Goal: Information Seeking & Learning: Learn about a topic

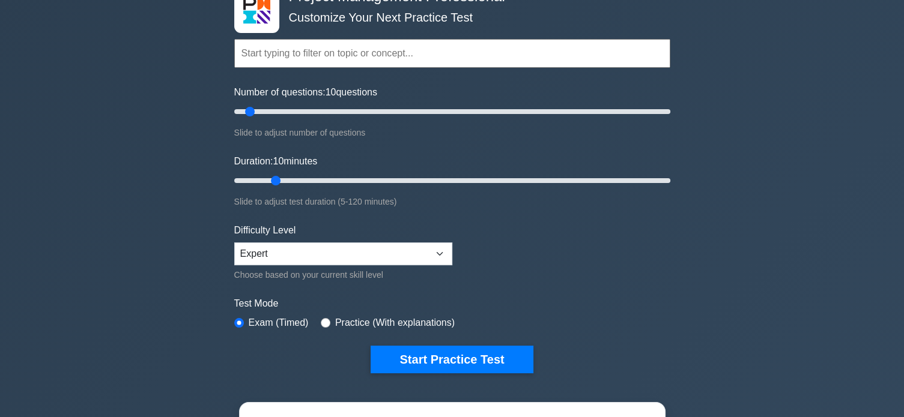
scroll to position [160, 0]
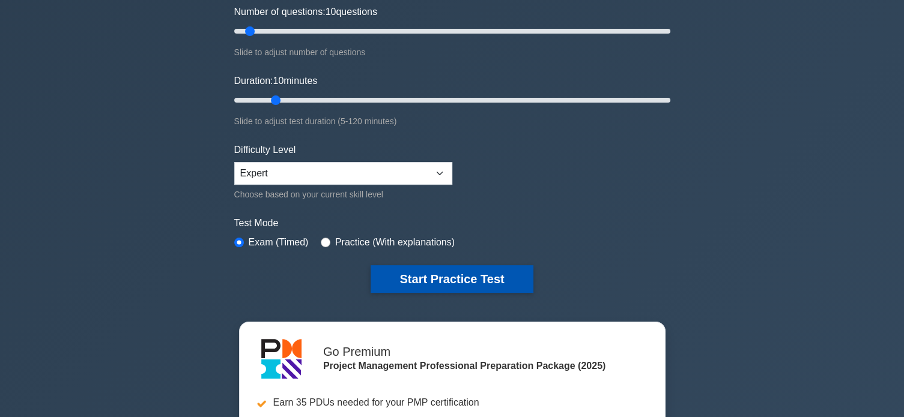
click at [466, 274] on button "Start Practice Test" at bounding box center [451, 279] width 162 height 28
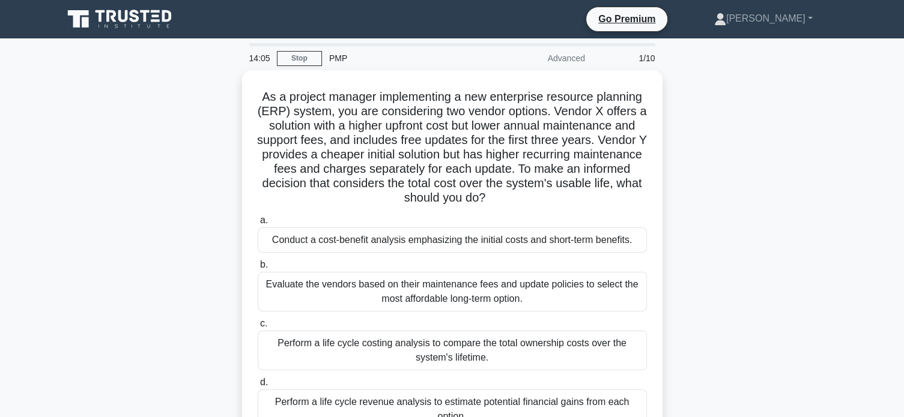
scroll to position [80, 0]
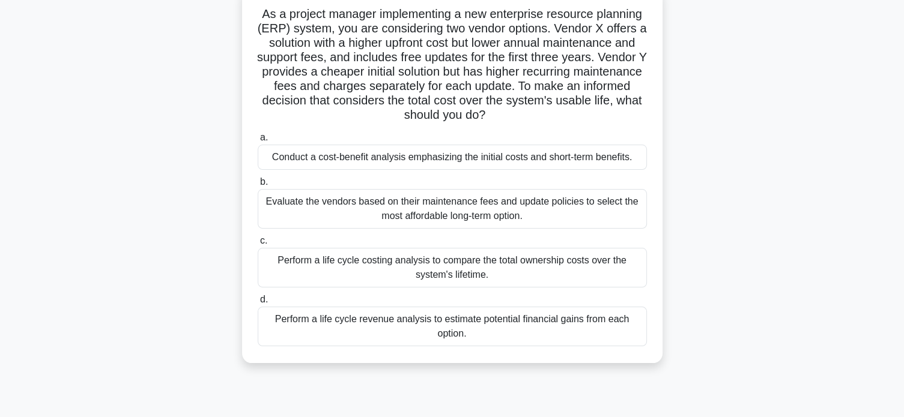
click at [542, 268] on div "Perform a life cycle costing analysis to compare the total ownership costs over…" at bounding box center [452, 268] width 389 height 40
click at [258, 245] on input "c. Perform a life cycle costing analysis to compare the total ownership costs o…" at bounding box center [258, 241] width 0 height 8
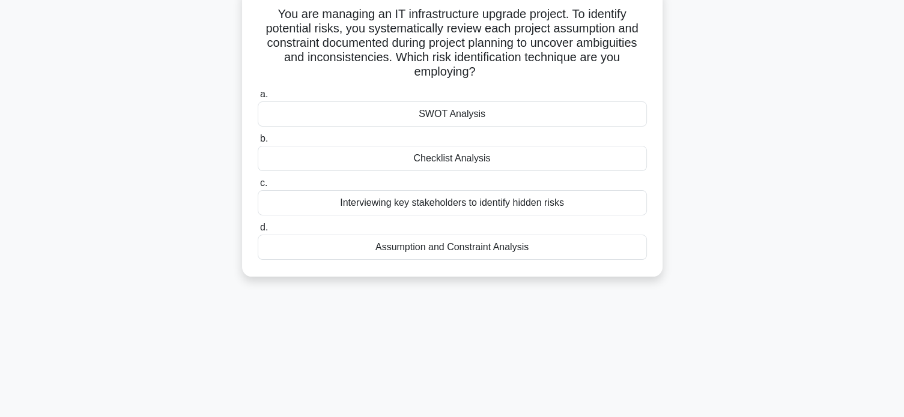
scroll to position [0, 0]
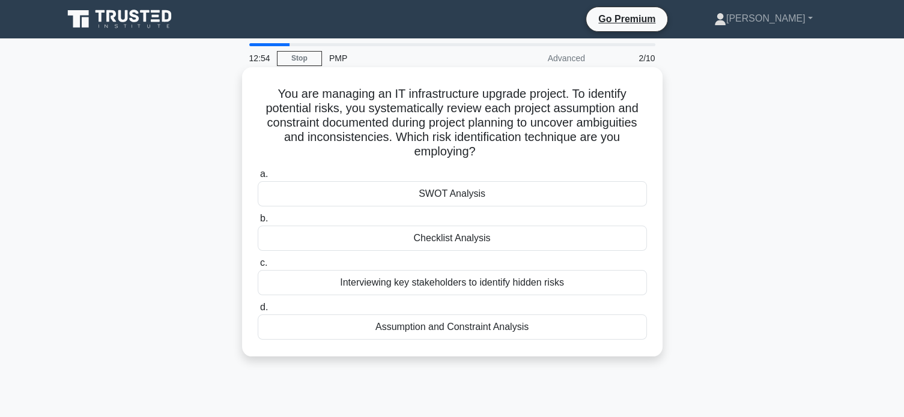
click at [500, 329] on div "Assumption and Constraint Analysis" at bounding box center [452, 327] width 389 height 25
click at [258, 312] on input "d. Assumption and Constraint Analysis" at bounding box center [258, 308] width 0 height 8
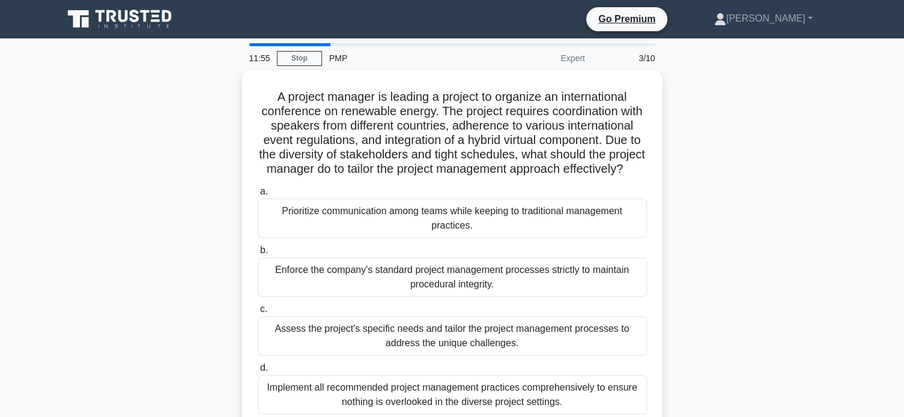
scroll to position [40, 0]
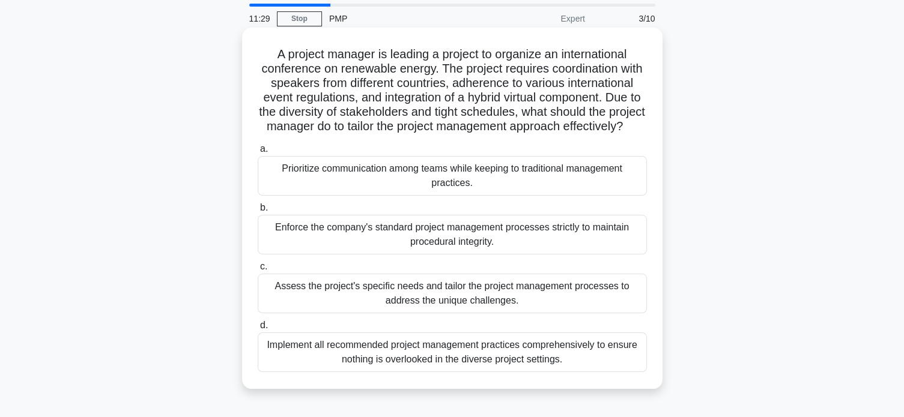
click at [545, 313] on div "Assess the project's specific needs and tailor the project management processes…" at bounding box center [452, 294] width 389 height 40
click at [258, 271] on input "c. Assess the project's specific needs and tailor the project management proces…" at bounding box center [258, 267] width 0 height 8
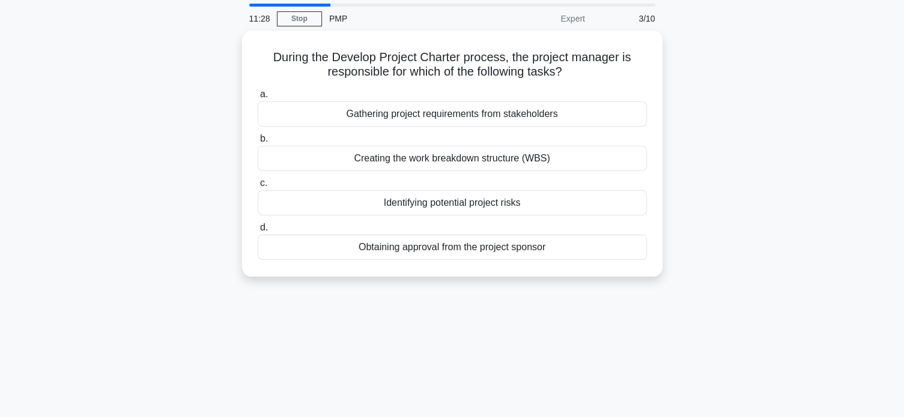
scroll to position [0, 0]
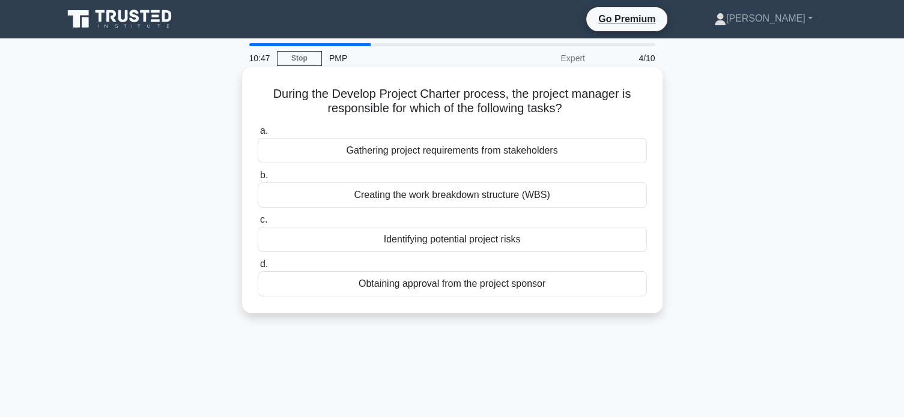
click at [449, 285] on div "Obtaining approval from the project sponsor" at bounding box center [452, 283] width 389 height 25
click at [258, 268] on input "d. Obtaining approval from the project sponsor" at bounding box center [258, 265] width 0 height 8
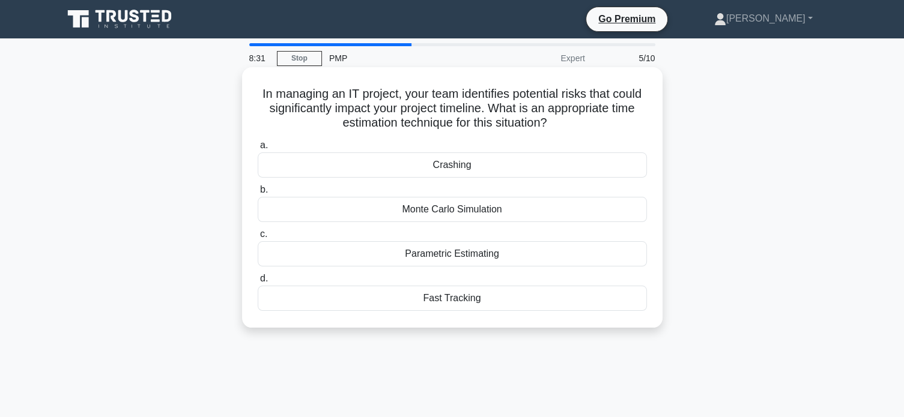
click at [493, 172] on div "Crashing" at bounding box center [452, 165] width 389 height 25
click at [258, 149] on input "a. Crashing" at bounding box center [258, 146] width 0 height 8
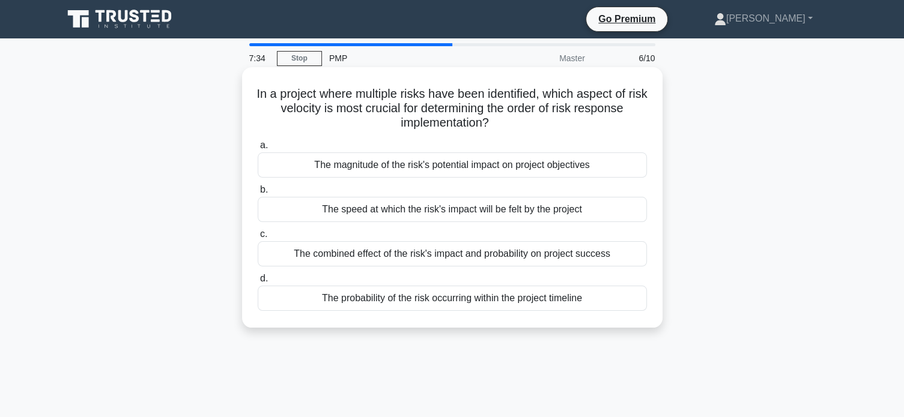
click at [454, 208] on div "The speed at which the risk's impact will be felt by the project" at bounding box center [452, 209] width 389 height 25
click at [258, 194] on input "b. The speed at which the risk's impact will be felt by the project" at bounding box center [258, 190] width 0 height 8
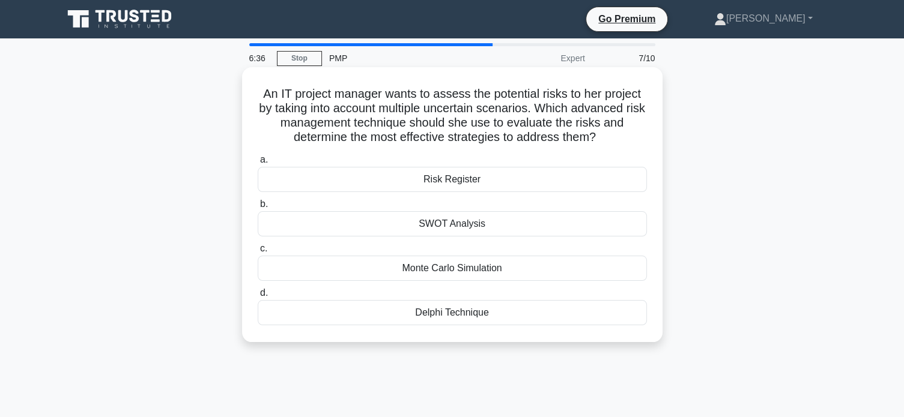
click at [519, 268] on div "Monte Carlo Simulation" at bounding box center [452, 268] width 389 height 25
click at [258, 253] on input "c. Monte Carlo Simulation" at bounding box center [258, 249] width 0 height 8
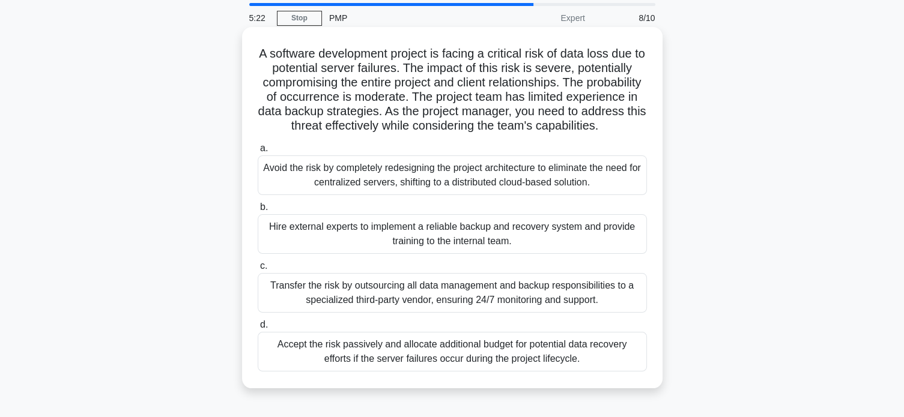
scroll to position [80, 0]
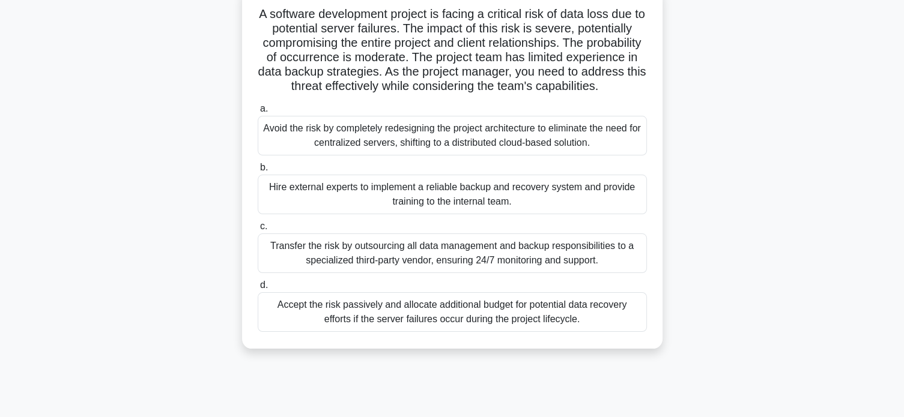
click at [527, 211] on div "Hire external experts to implement a reliable backup and recovery system and pr…" at bounding box center [452, 195] width 389 height 40
click at [258, 172] on input "b. Hire external experts to implement a reliable backup and recovery system and…" at bounding box center [258, 168] width 0 height 8
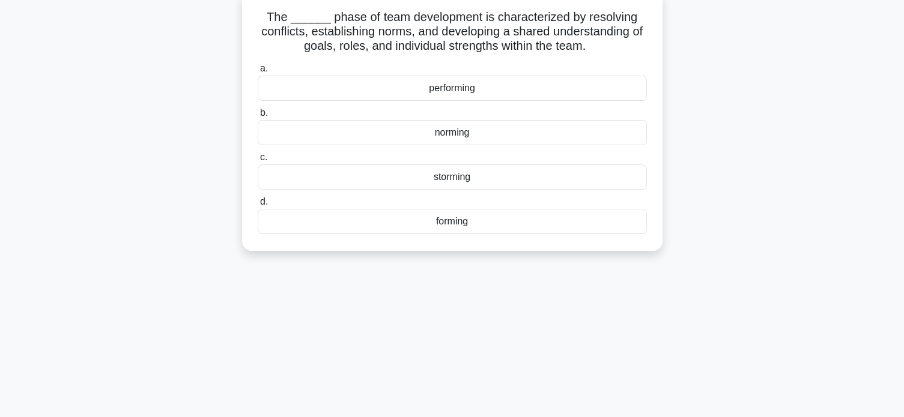
scroll to position [0, 0]
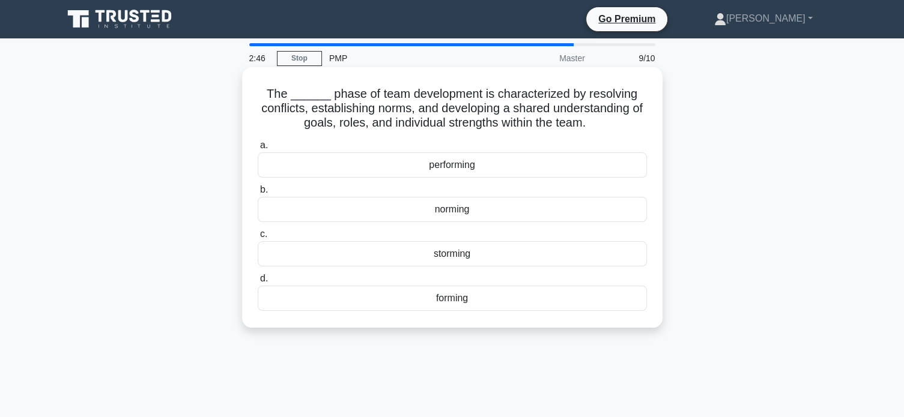
click at [489, 211] on div "norming" at bounding box center [452, 209] width 389 height 25
click at [258, 194] on input "b. norming" at bounding box center [258, 190] width 0 height 8
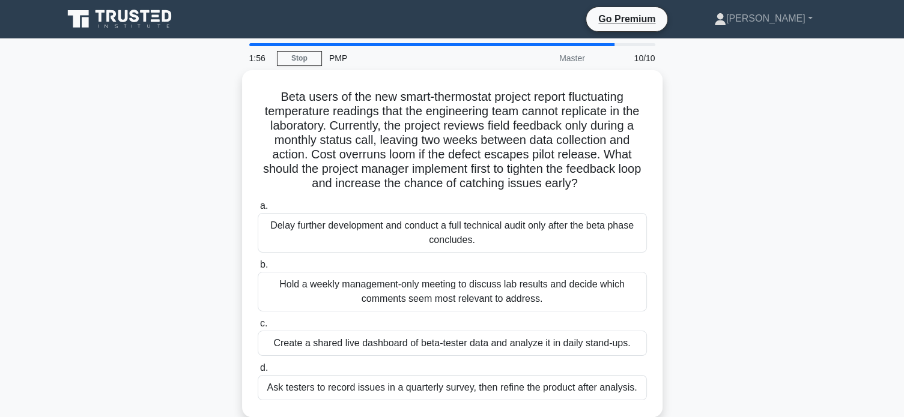
drag, startPoint x: 599, startPoint y: 187, endPoint x: 235, endPoint y: 96, distance: 375.0
click at [235, 96] on div "Beta users of the new smart-thermostat project report fluctuating temperature r…" at bounding box center [452, 250] width 793 height 361
copy h5 "Beta users of the new smart-thermostat project report fluctuating temperature r…"
click at [161, 244] on div "Beta users of the new smart-thermostat project report fluctuating temperature r…" at bounding box center [452, 250] width 793 height 361
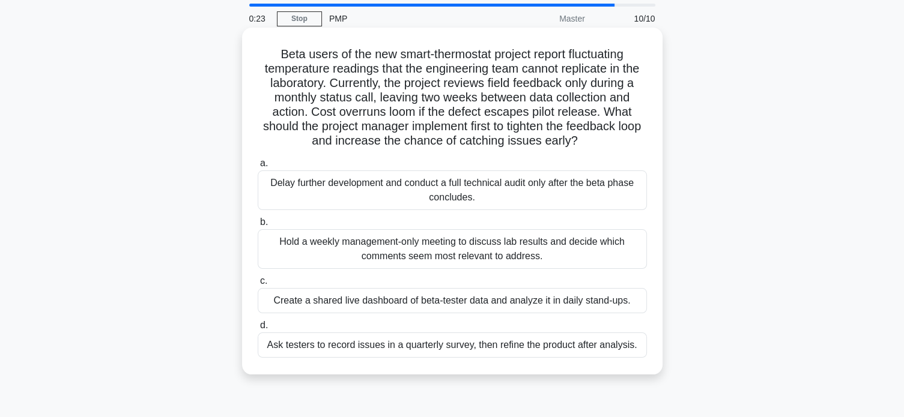
click at [598, 345] on div "Ask testers to record issues in a quarterly survey, then refine the product aft…" at bounding box center [452, 345] width 389 height 25
click at [258, 330] on input "d. Ask testers to record issues in a quarterly survey, then refine the product …" at bounding box center [258, 326] width 0 height 8
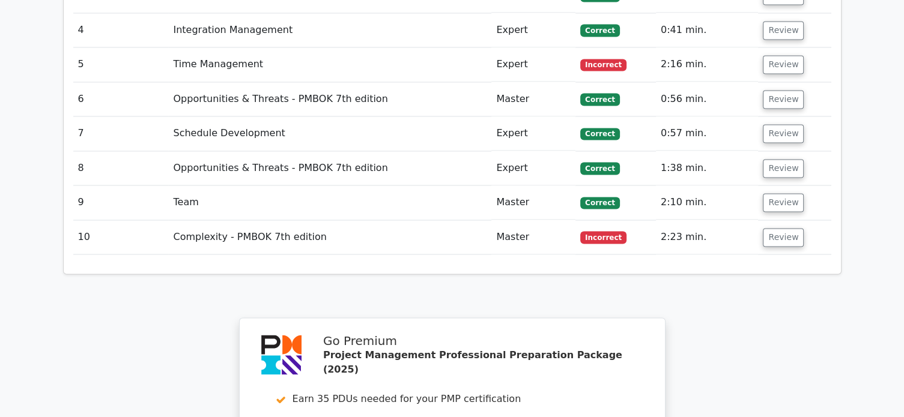
scroll to position [1761, 0]
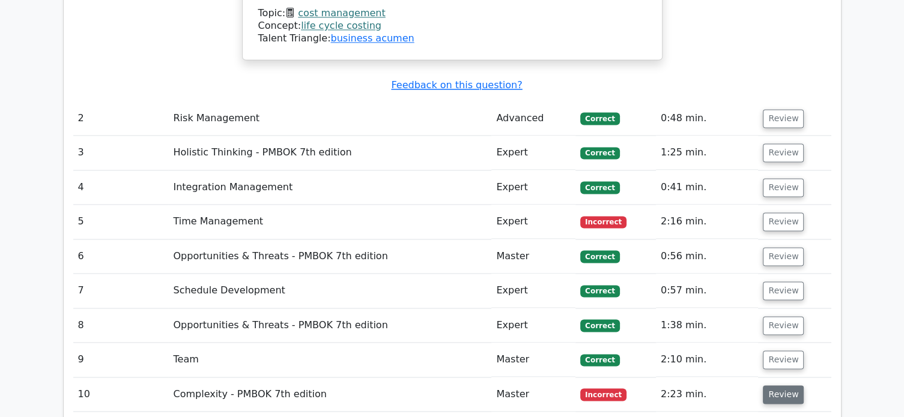
click at [783, 385] on button "Review" at bounding box center [783, 394] width 41 height 19
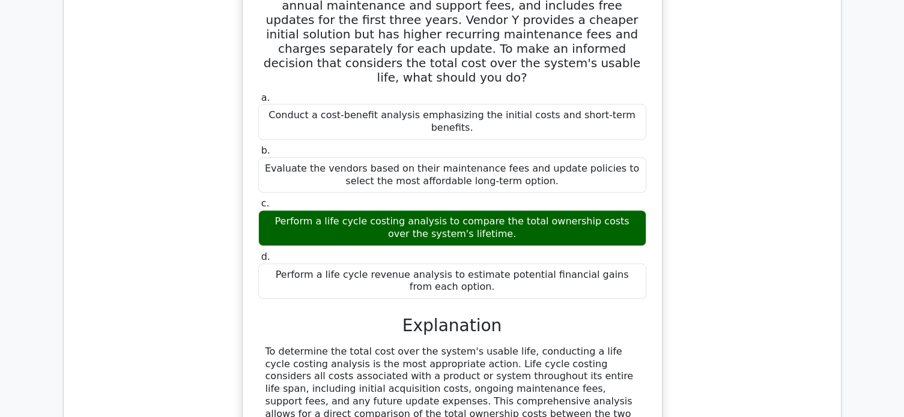
scroll to position [1040, 0]
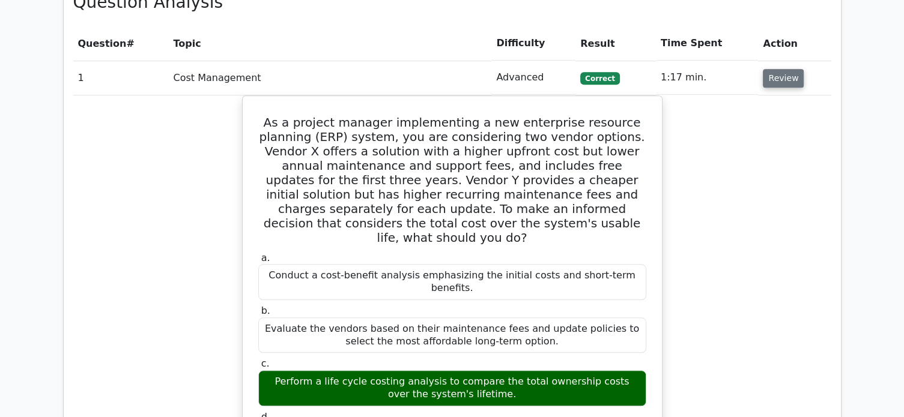
click at [777, 69] on button "Review" at bounding box center [783, 78] width 41 height 19
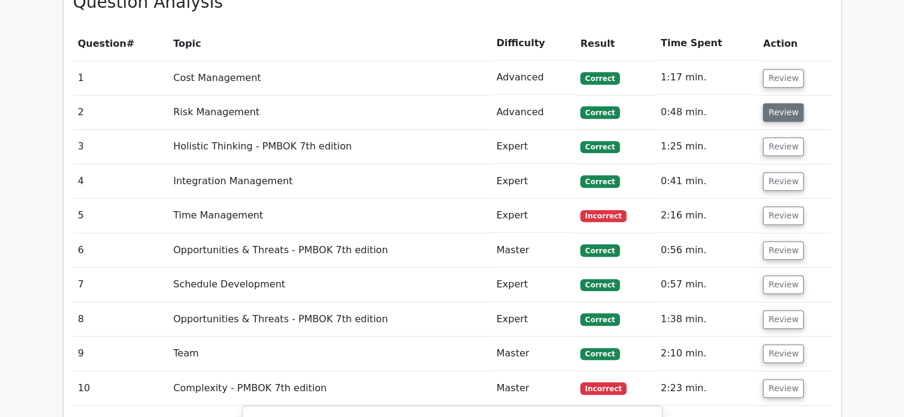
click at [782, 103] on button "Review" at bounding box center [783, 112] width 41 height 19
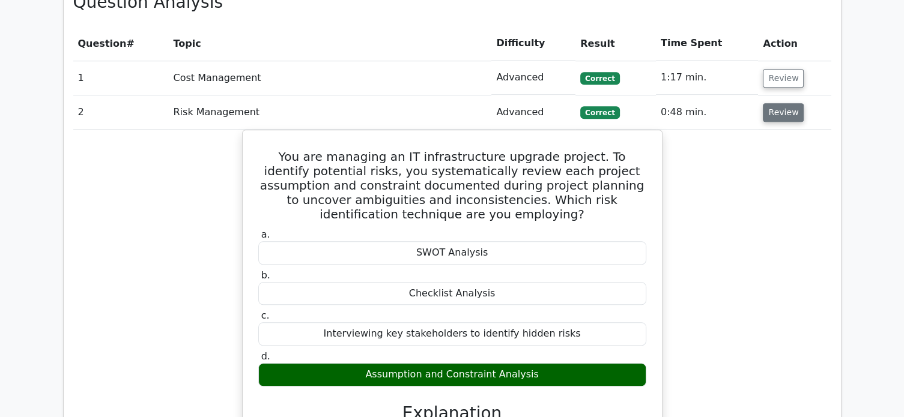
click at [782, 103] on button "Review" at bounding box center [783, 112] width 41 height 19
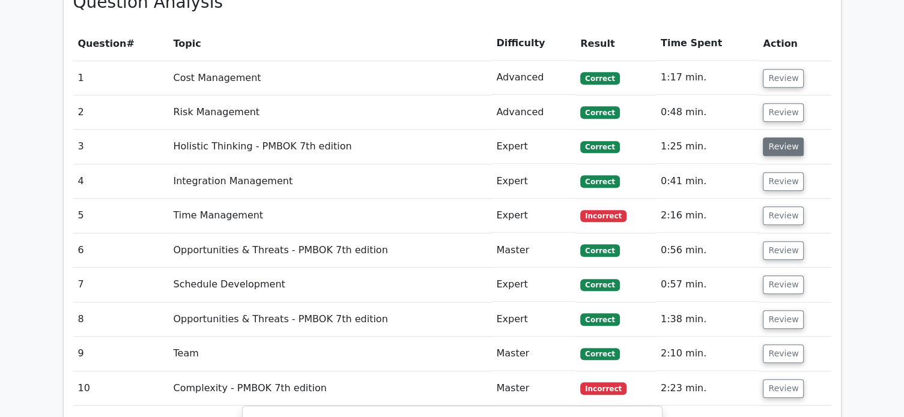
click at [787, 137] on button "Review" at bounding box center [783, 146] width 41 height 19
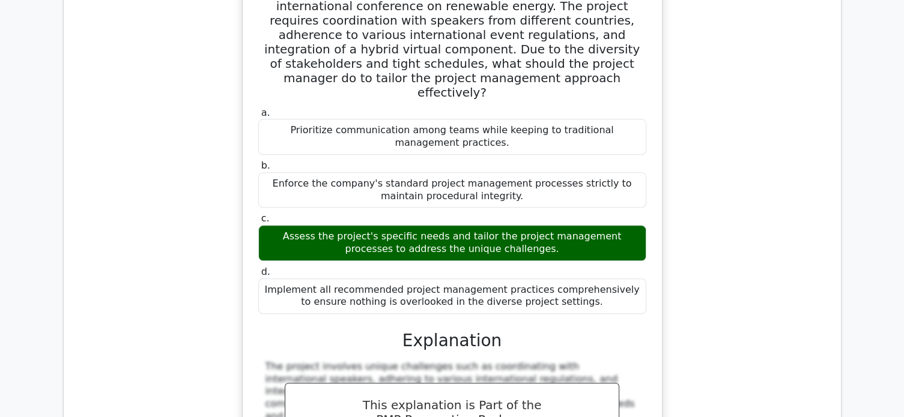
scroll to position [1120, 0]
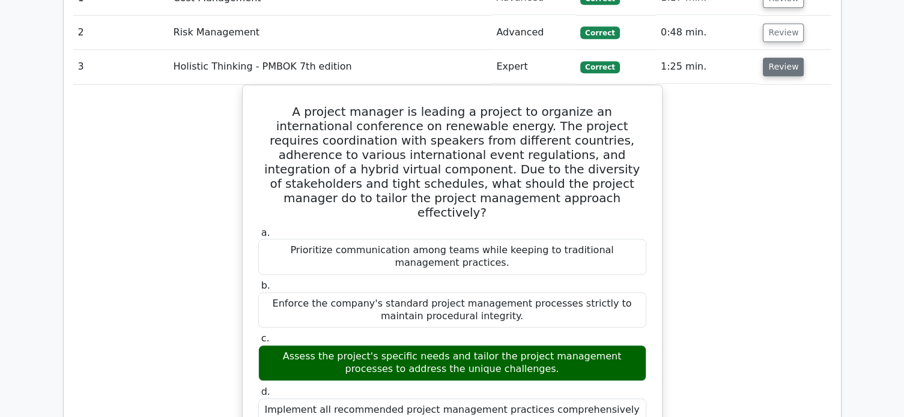
click at [779, 58] on button "Review" at bounding box center [783, 67] width 41 height 19
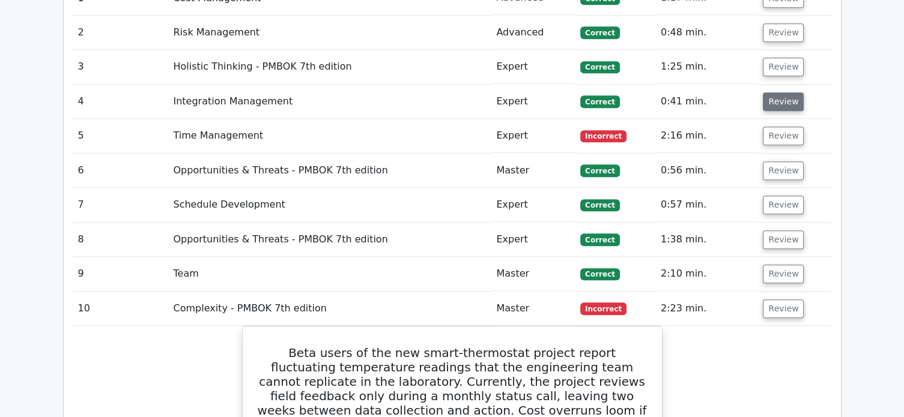
click at [779, 92] on button "Review" at bounding box center [783, 101] width 41 height 19
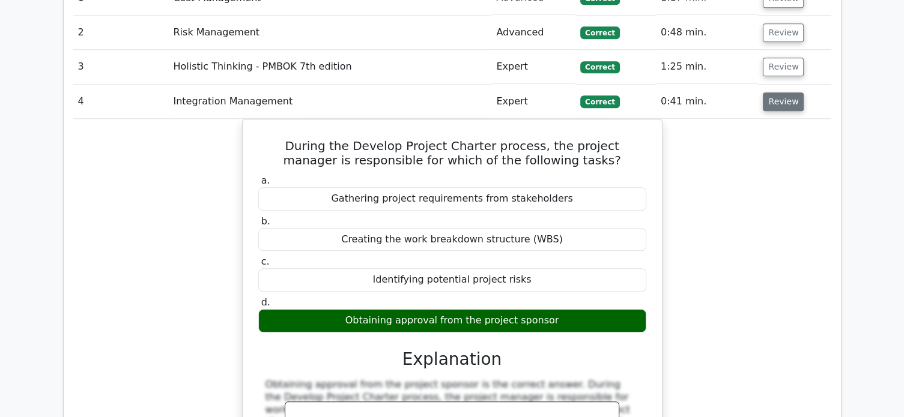
click at [773, 92] on button "Review" at bounding box center [783, 101] width 41 height 19
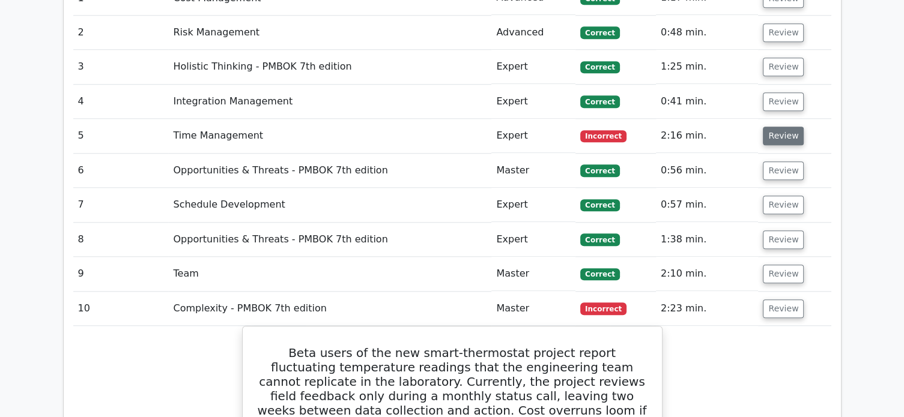
click at [782, 127] on button "Review" at bounding box center [783, 136] width 41 height 19
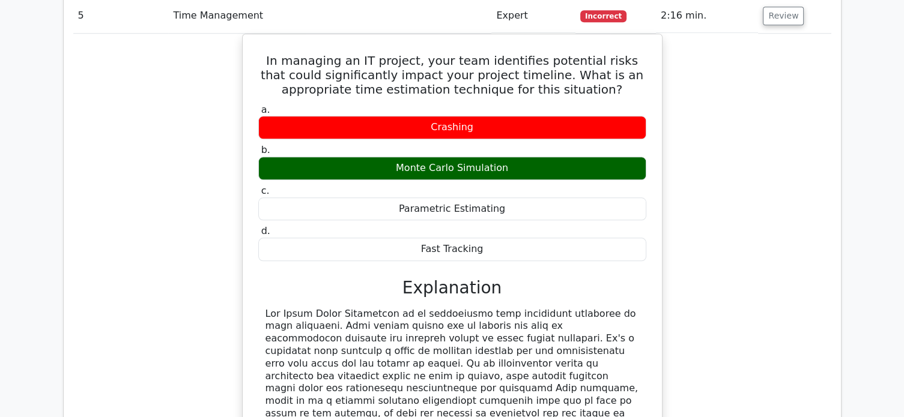
scroll to position [1081, 0]
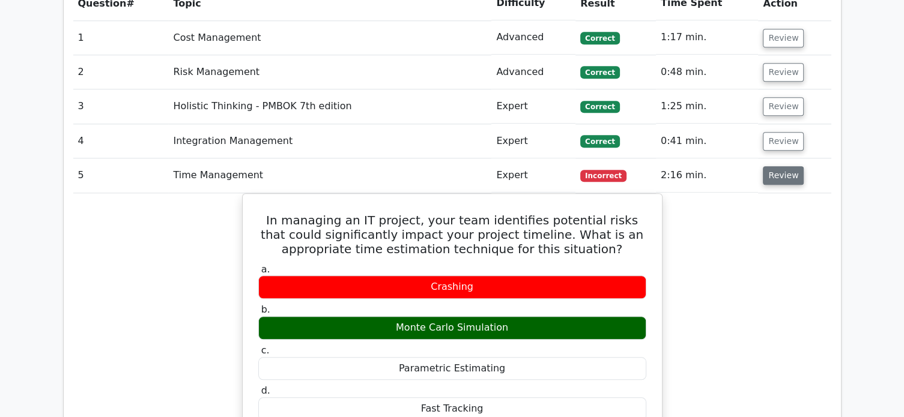
click at [785, 166] on button "Review" at bounding box center [783, 175] width 41 height 19
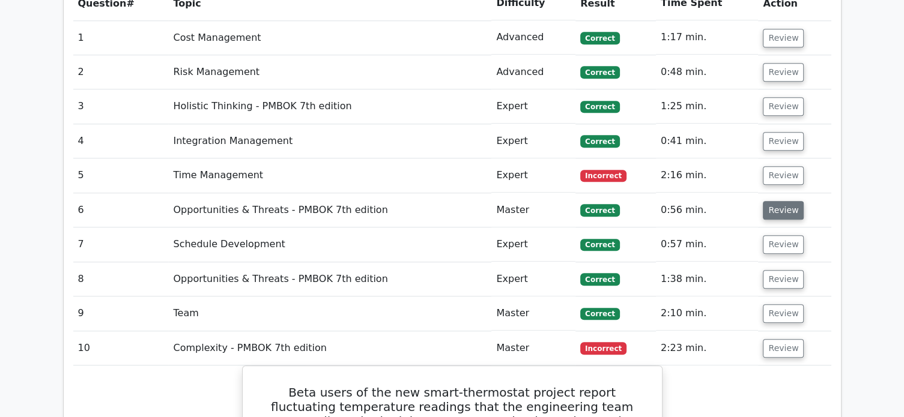
click at [781, 201] on button "Review" at bounding box center [783, 210] width 41 height 19
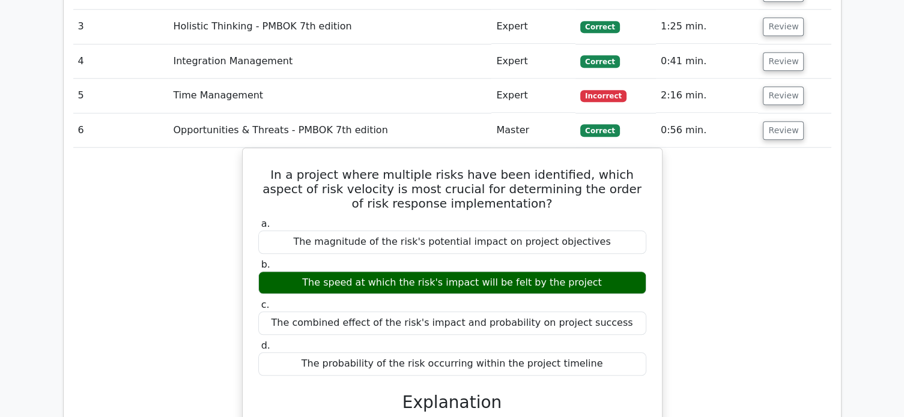
scroll to position [1120, 0]
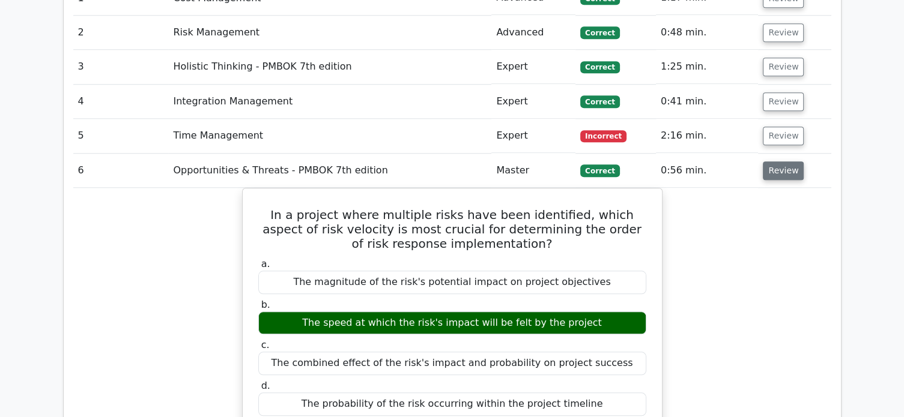
click at [784, 162] on button "Review" at bounding box center [783, 171] width 41 height 19
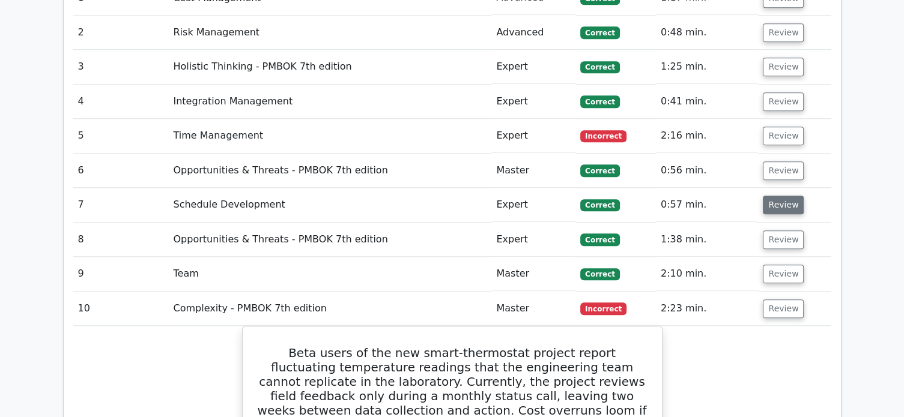
click at [782, 196] on button "Review" at bounding box center [783, 205] width 41 height 19
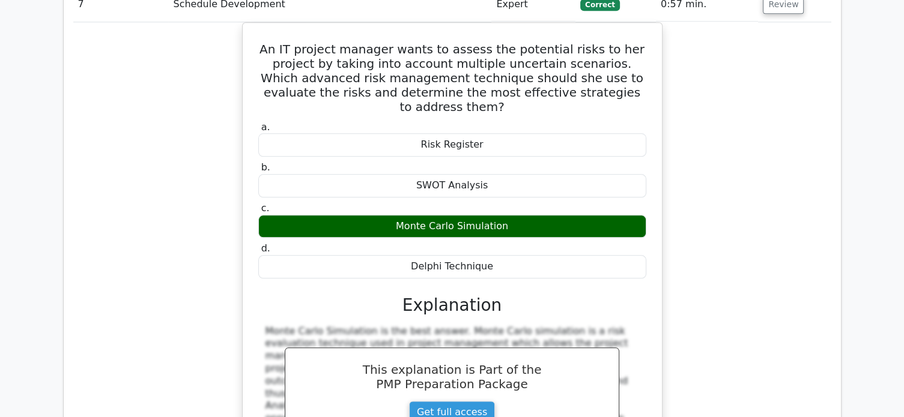
scroll to position [1201, 0]
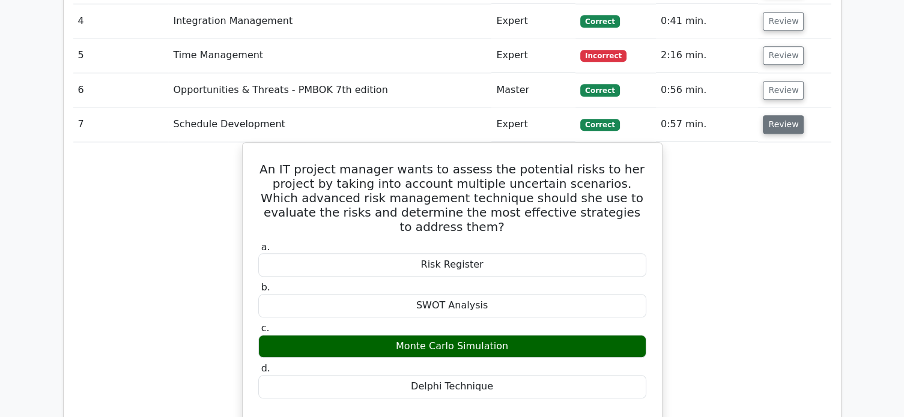
click at [781, 115] on button "Review" at bounding box center [783, 124] width 41 height 19
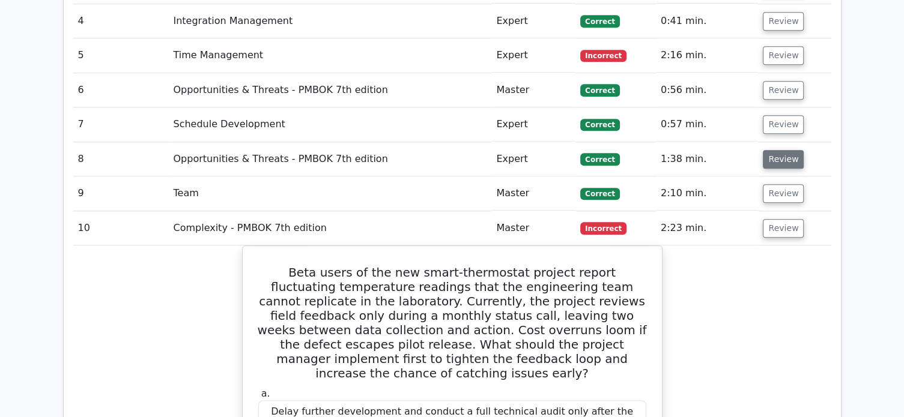
click at [781, 150] on button "Review" at bounding box center [783, 159] width 41 height 19
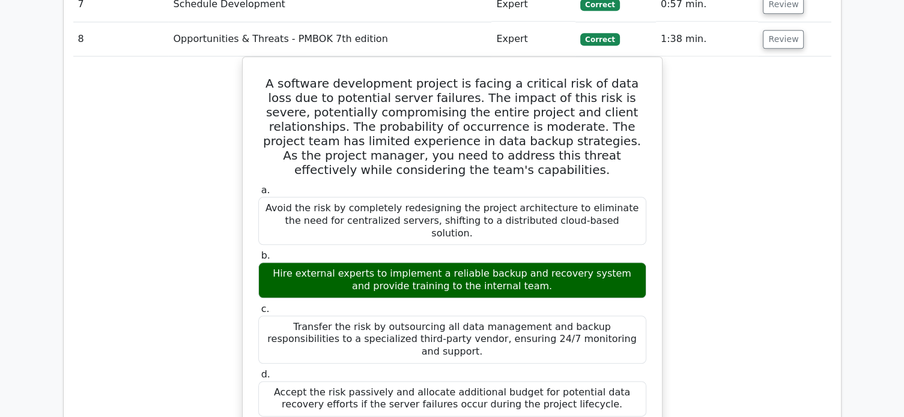
scroll to position [1281, 0]
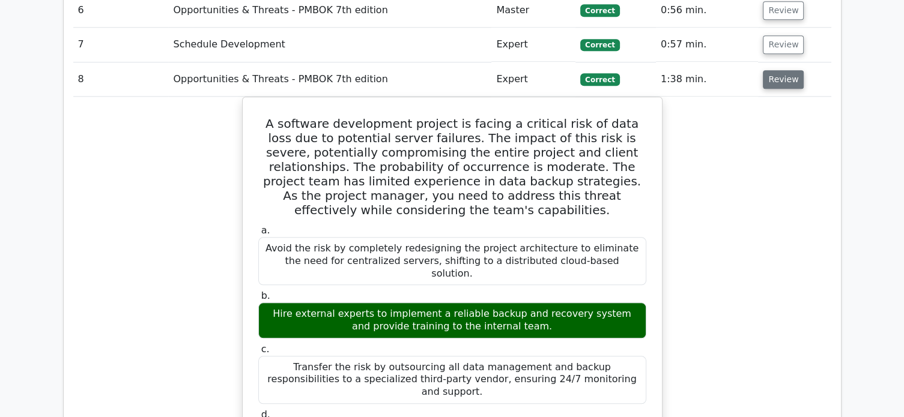
click at [775, 70] on button "Review" at bounding box center [783, 79] width 41 height 19
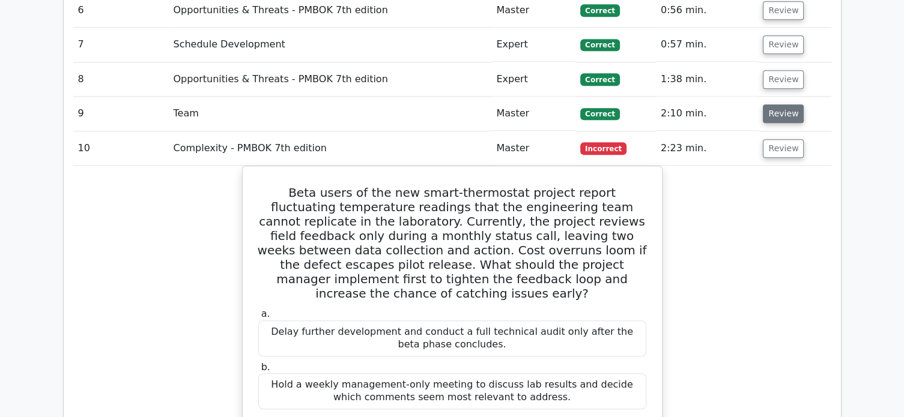
click at [773, 104] on button "Review" at bounding box center [783, 113] width 41 height 19
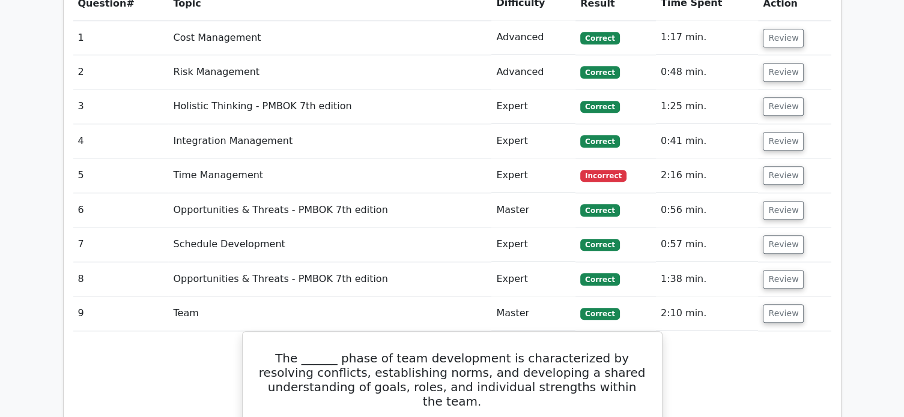
scroll to position [1161, 0]
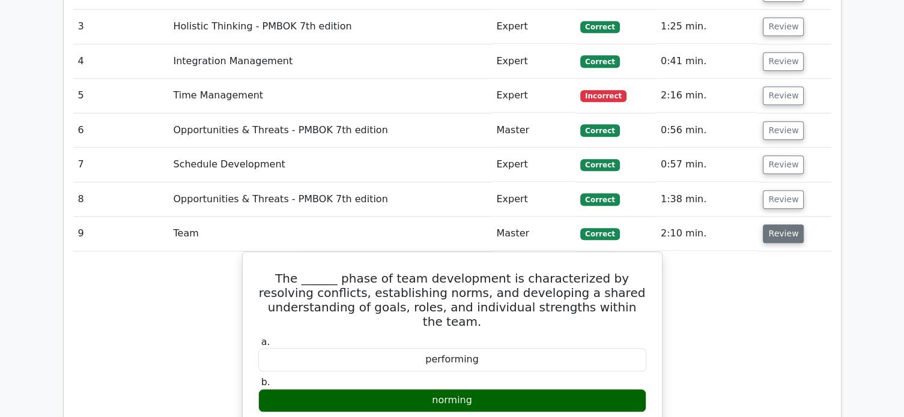
click at [783, 225] on button "Review" at bounding box center [783, 234] width 41 height 19
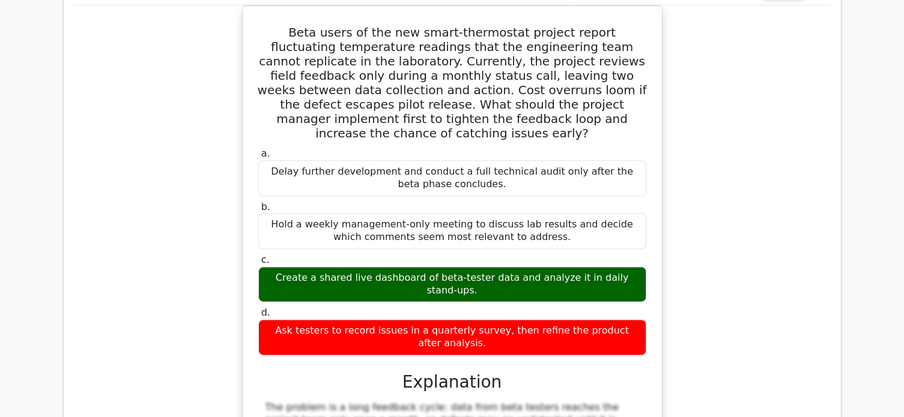
scroll to position [1281, 0]
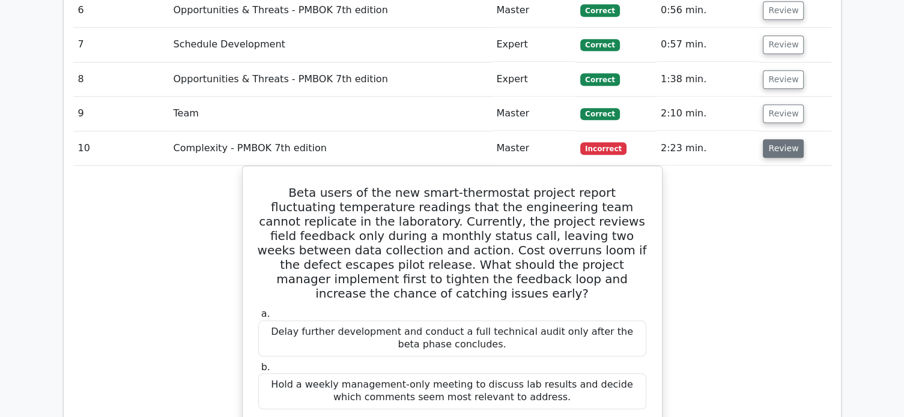
click at [785, 139] on button "Review" at bounding box center [783, 148] width 41 height 19
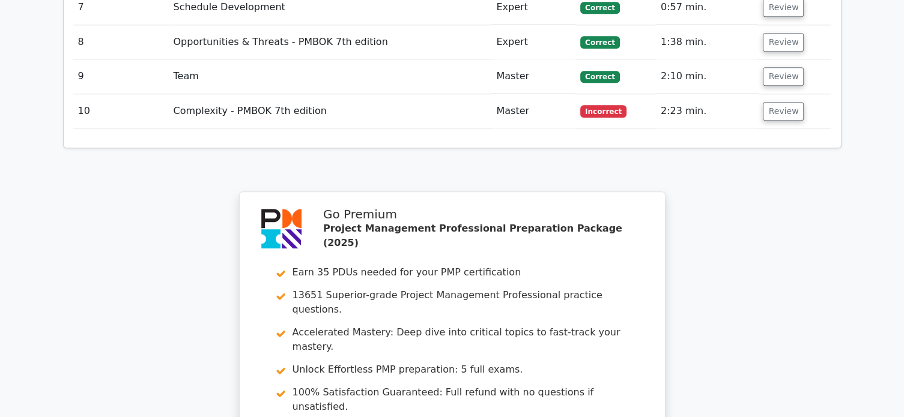
scroll to position [1481, 0]
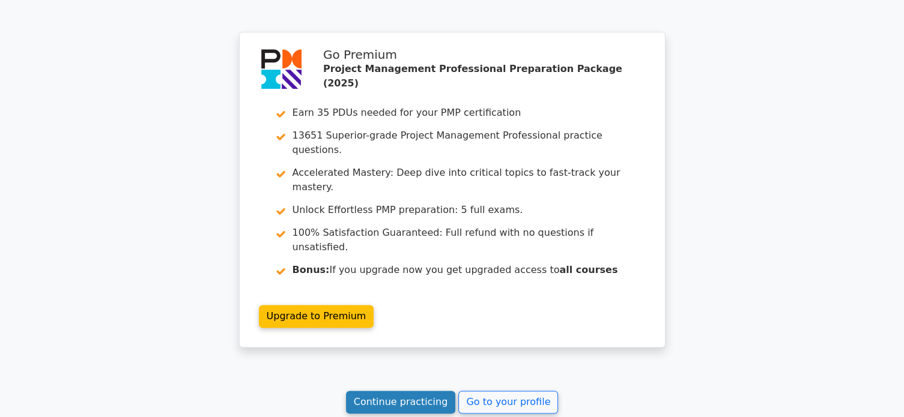
click at [389, 391] on link "Continue practicing" at bounding box center [401, 402] width 110 height 23
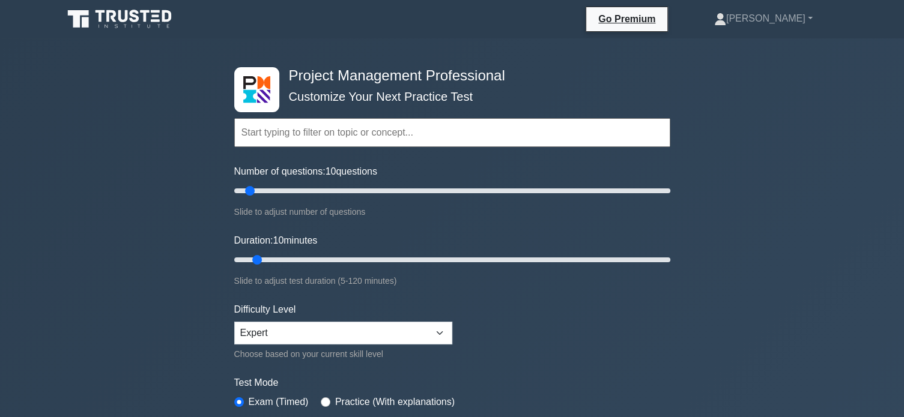
scroll to position [80, 0]
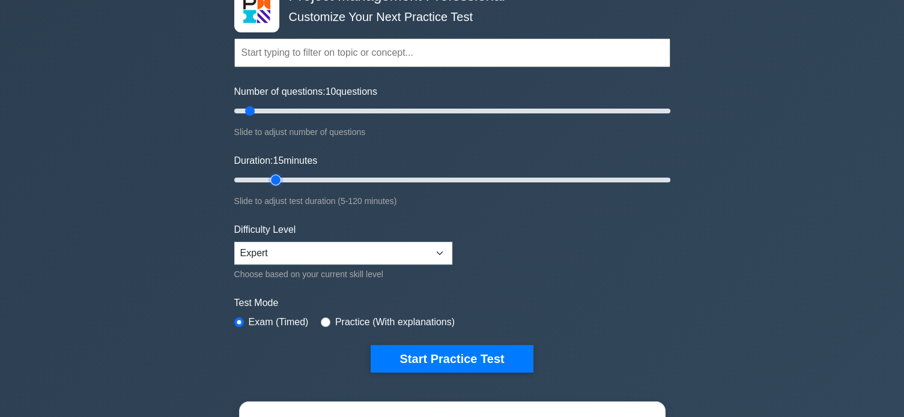
drag, startPoint x: 258, startPoint y: 180, endPoint x: 267, endPoint y: 180, distance: 8.4
type input "15"
click at [267, 180] on input "Duration: 15 minutes" at bounding box center [452, 180] width 436 height 14
click at [767, 228] on div "Project Management Professional Customize Your Next Practice Test Topics Scope …" at bounding box center [452, 325] width 904 height 732
